Goal: Task Accomplishment & Management: Complete application form

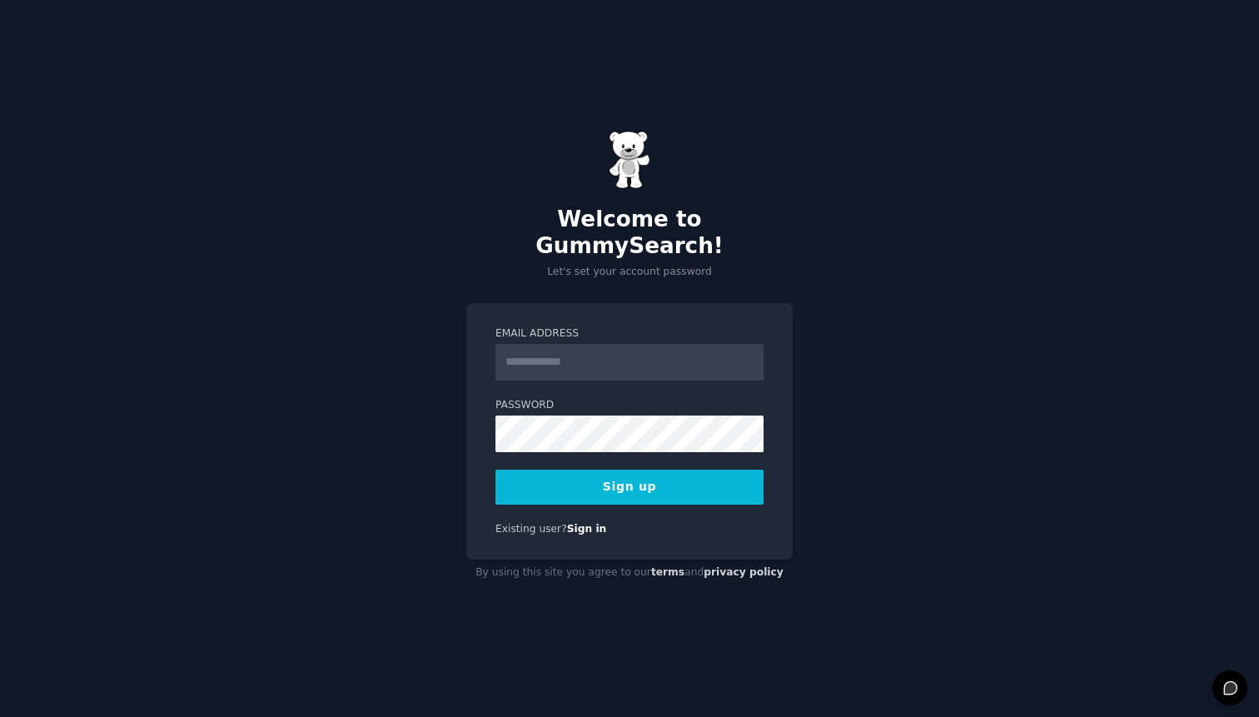
click at [399, 341] on div "Welcome to GummySearch! Let's set your account password Email Address Password …" at bounding box center [629, 358] width 1259 height 717
click at [566, 354] on input "Email Address" at bounding box center [630, 362] width 268 height 37
type input "**********"
click at [603, 471] on button "Sign up" at bounding box center [630, 487] width 268 height 35
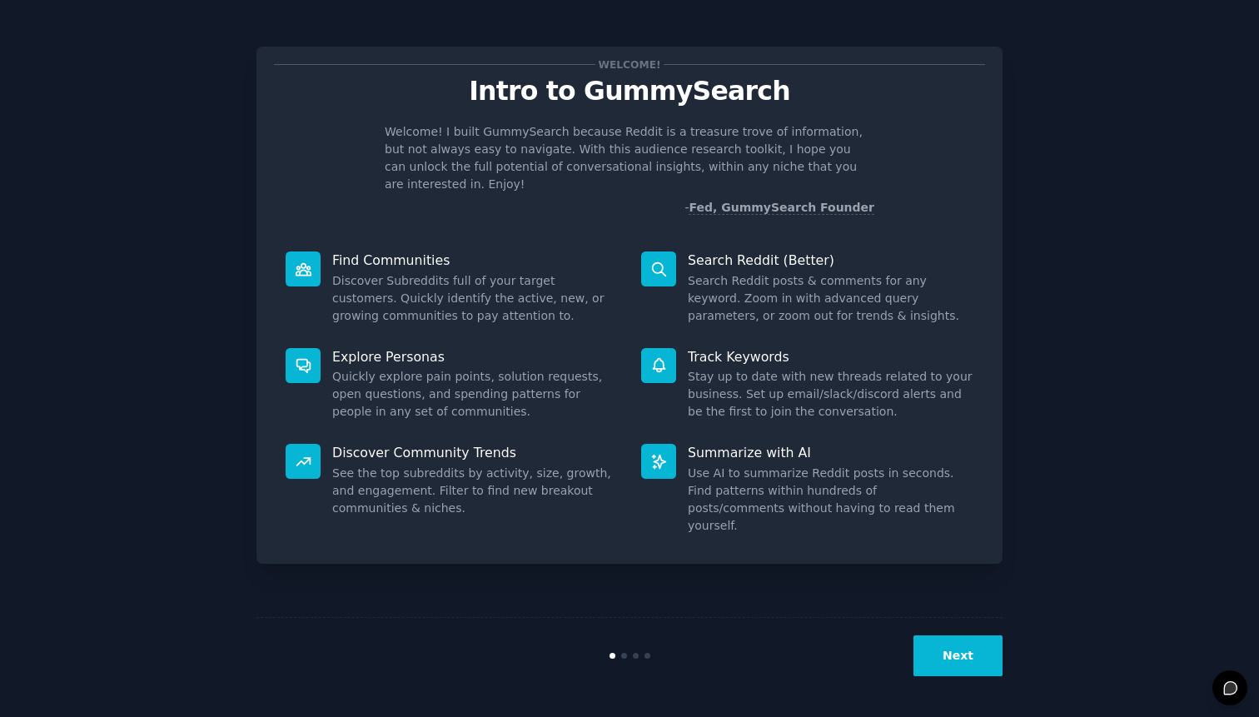
click at [957, 655] on button "Next" at bounding box center [958, 655] width 89 height 41
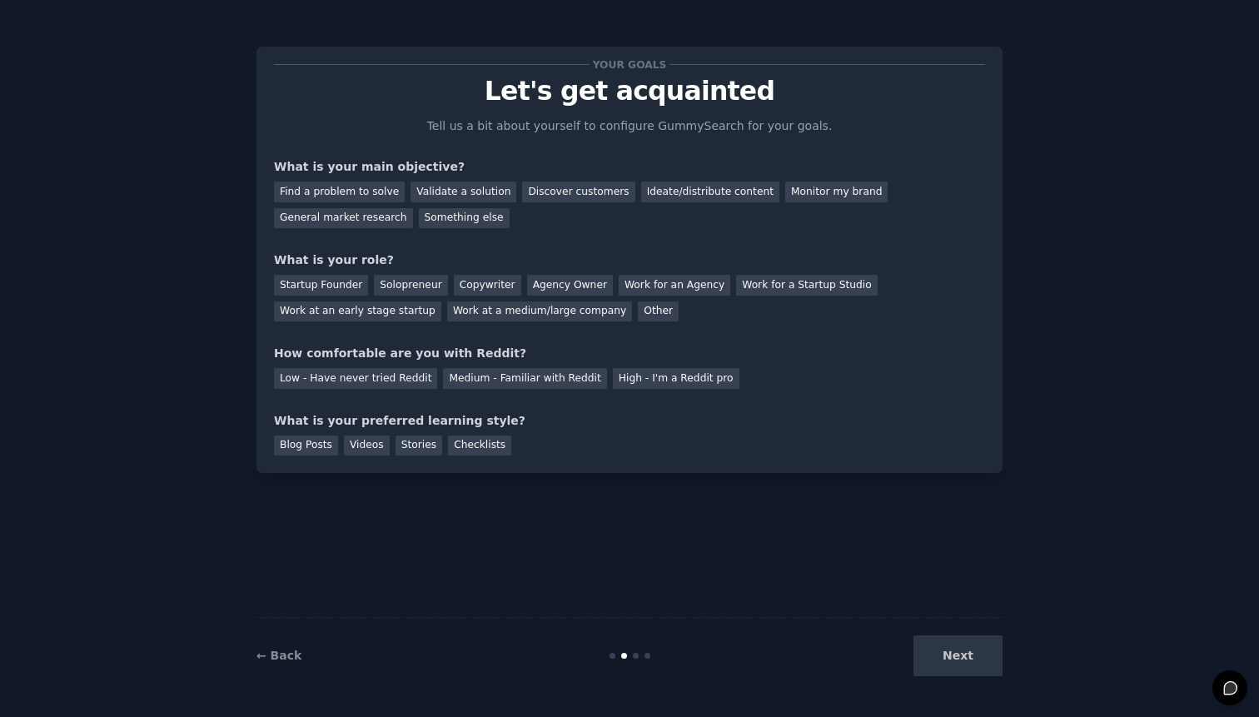
click at [957, 655] on div "Next" at bounding box center [878, 655] width 249 height 41
click at [979, 661] on div "Next" at bounding box center [878, 655] width 249 height 41
click at [955, 652] on div "Next" at bounding box center [878, 655] width 249 height 41
click at [356, 195] on div "Find a problem to solve" at bounding box center [339, 192] width 131 height 21
click at [444, 198] on div "Validate a solution" at bounding box center [464, 192] width 106 height 21
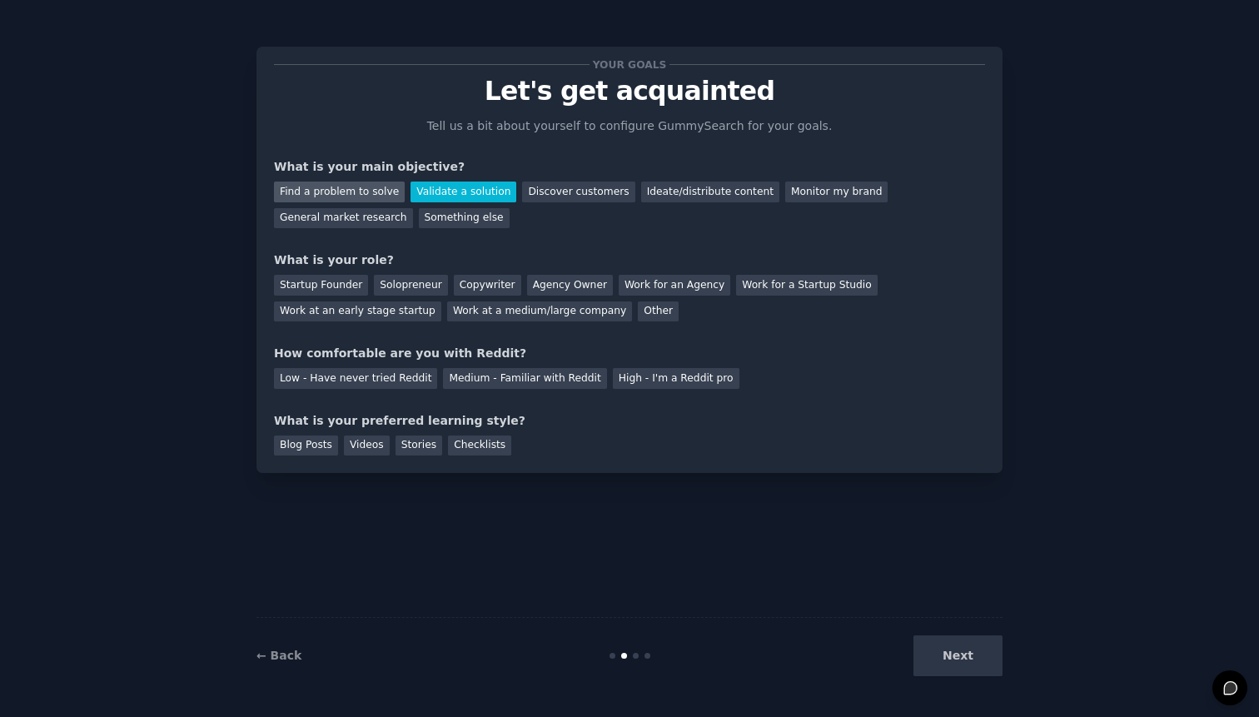
click at [372, 186] on div "Find a problem to solve" at bounding box center [339, 192] width 131 height 21
click at [967, 660] on div "Next" at bounding box center [878, 655] width 249 height 41
click at [934, 660] on div "Next" at bounding box center [878, 655] width 249 height 41
click at [324, 288] on div "Startup Founder" at bounding box center [321, 285] width 94 height 21
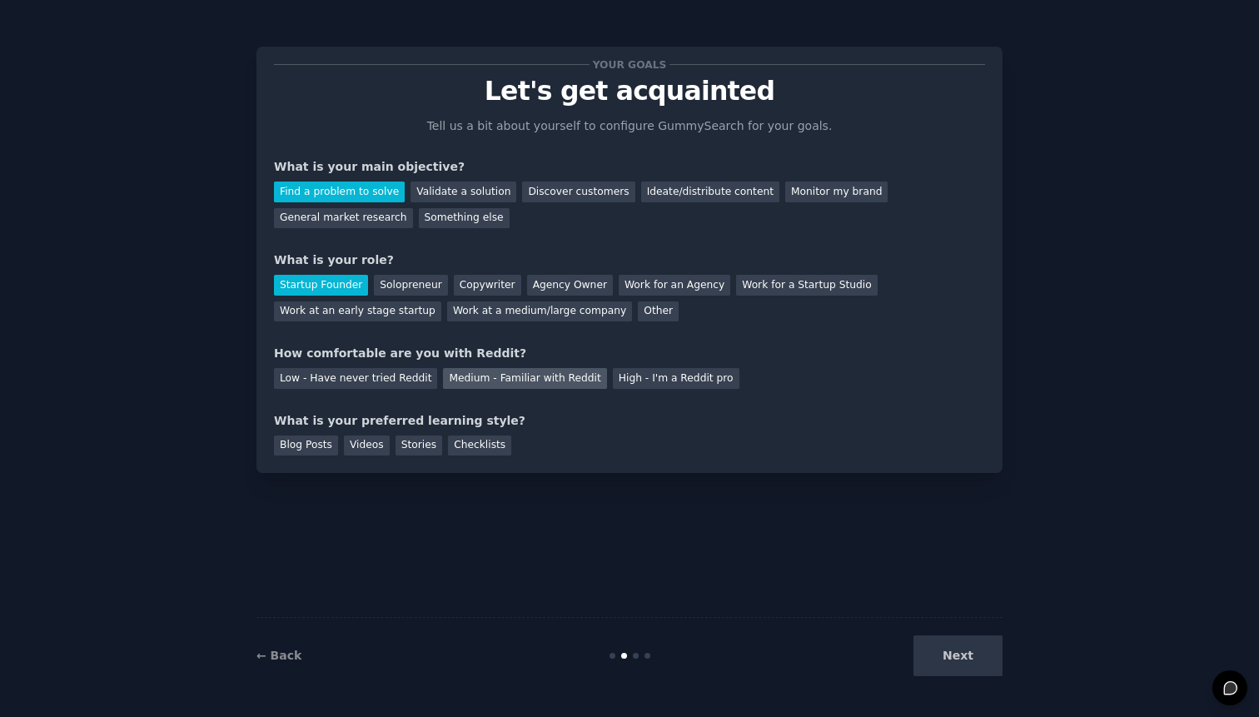
click at [446, 377] on div "Medium - Familiar with Reddit" at bounding box center [524, 378] width 163 height 21
click at [365, 454] on div "Videos" at bounding box center [367, 446] width 46 height 21
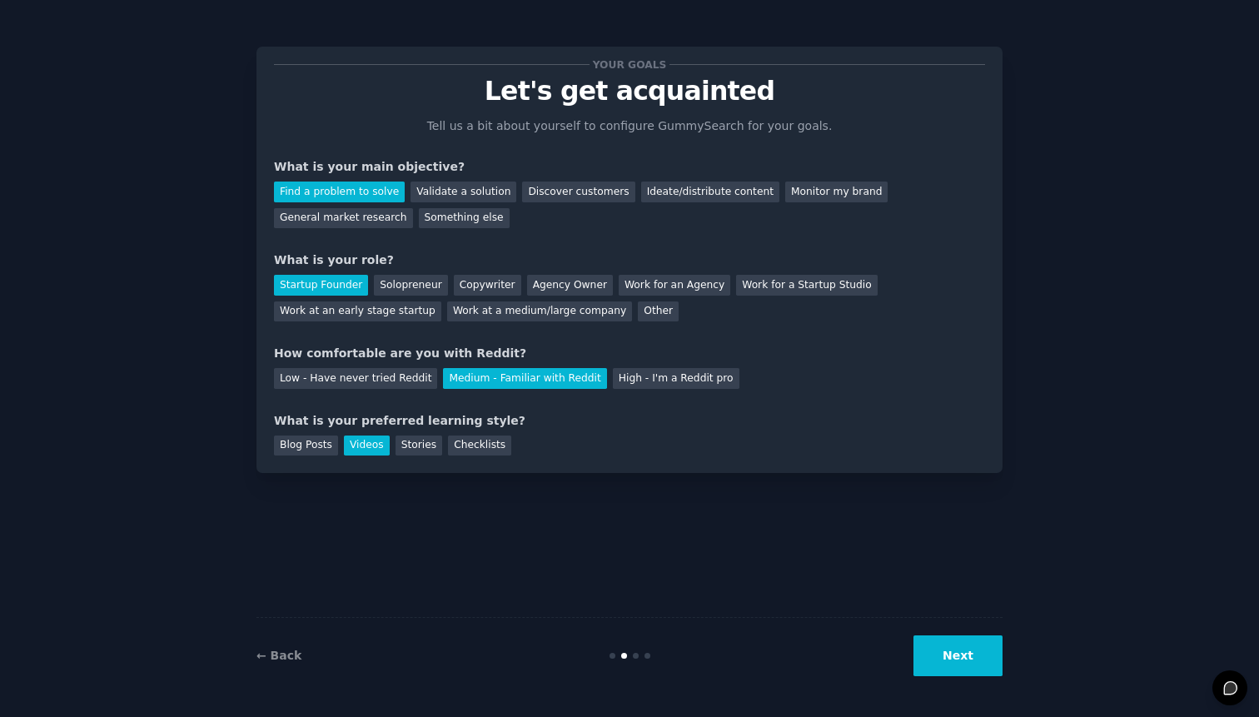
click at [970, 648] on button "Next" at bounding box center [958, 655] width 89 height 41
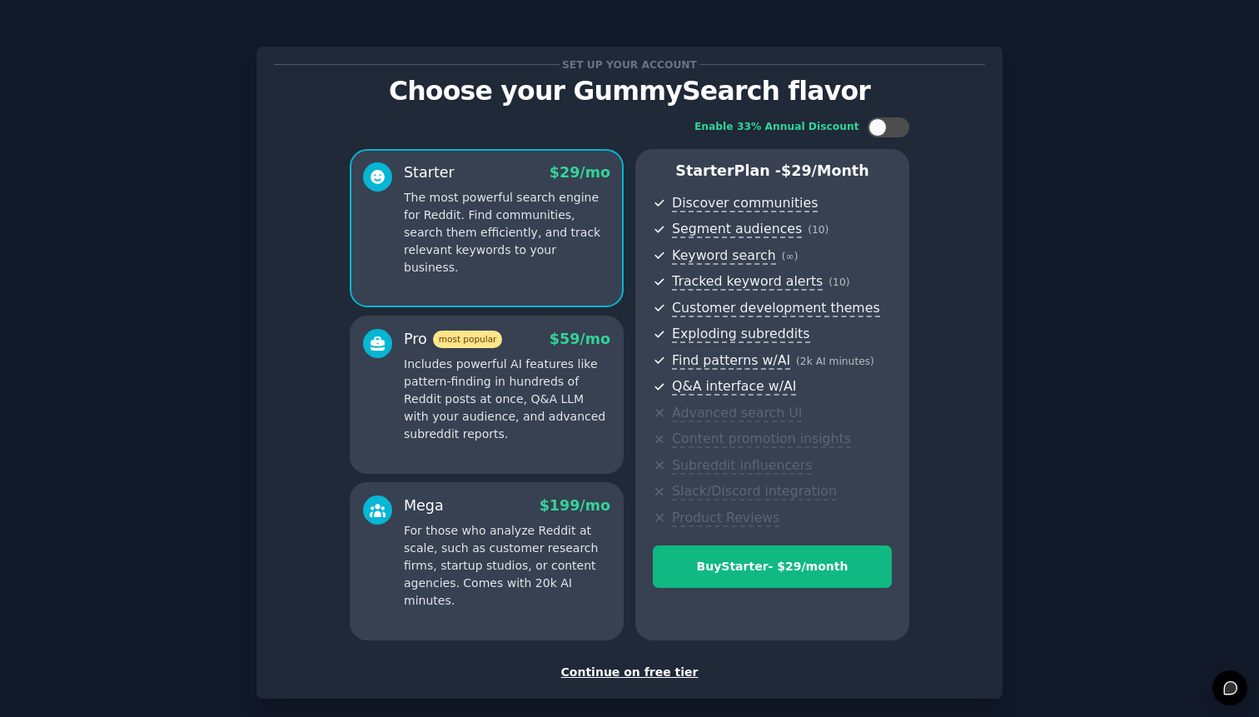
click at [665, 668] on div "Continue on free tier" at bounding box center [629, 672] width 711 height 17
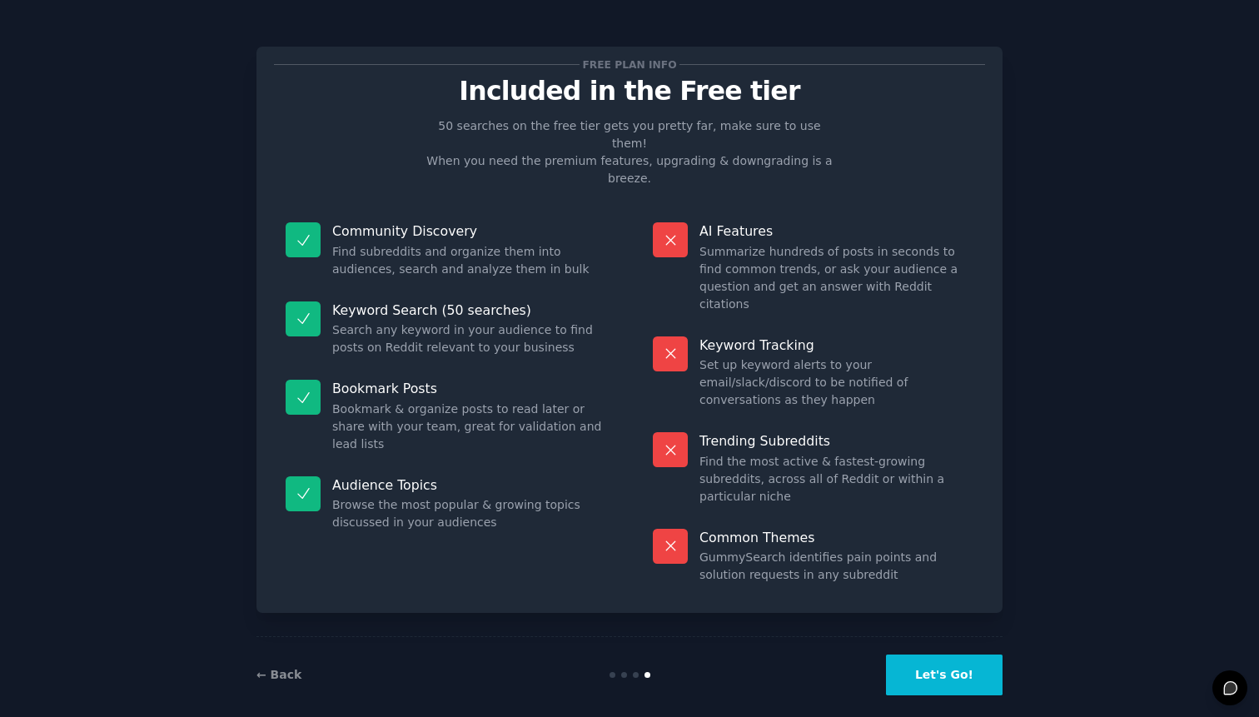
click at [946, 665] on button "Let's Go!" at bounding box center [944, 675] width 117 height 41
